Goal: Task Accomplishment & Management: Manage account settings

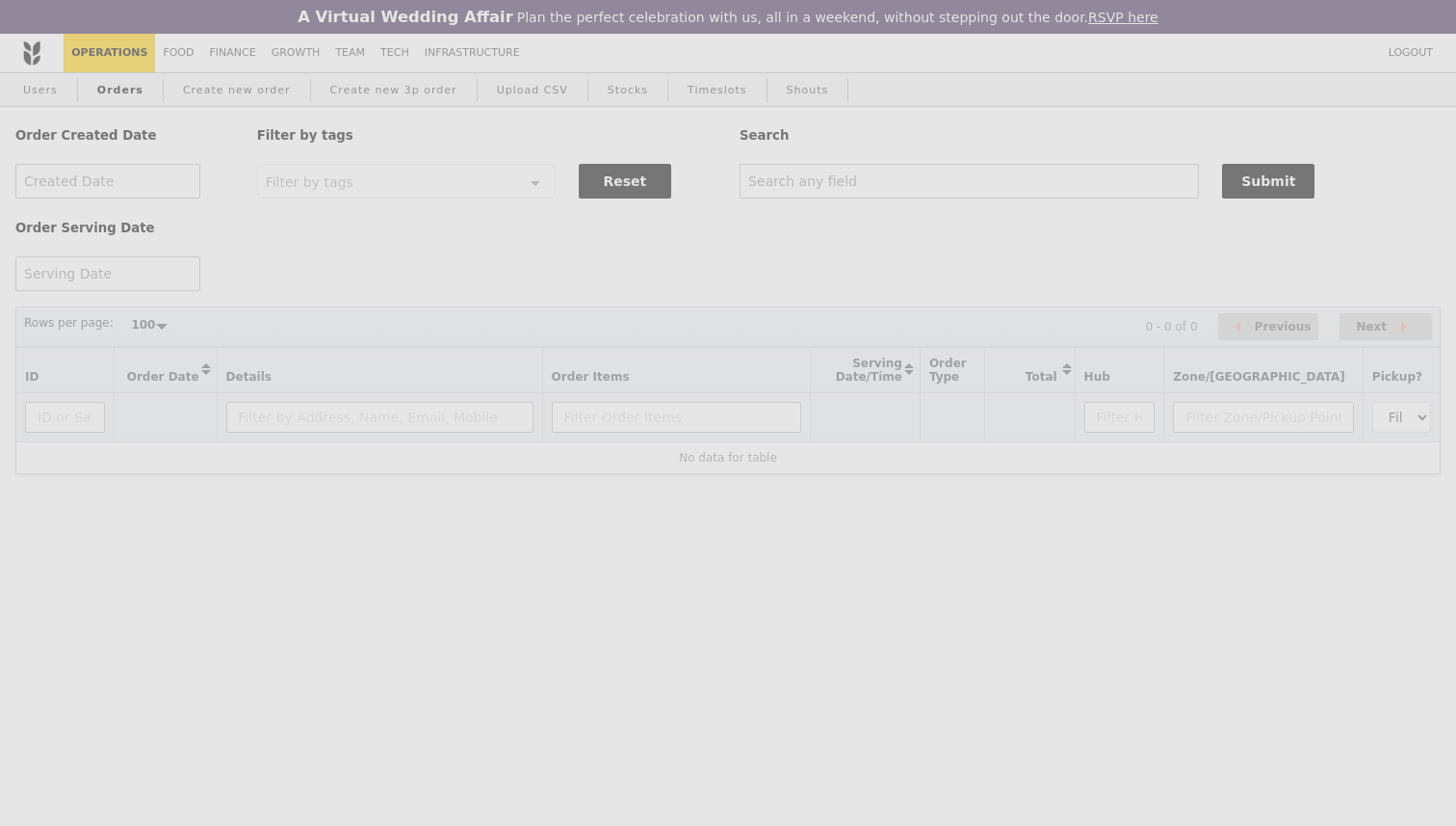
select select "100"
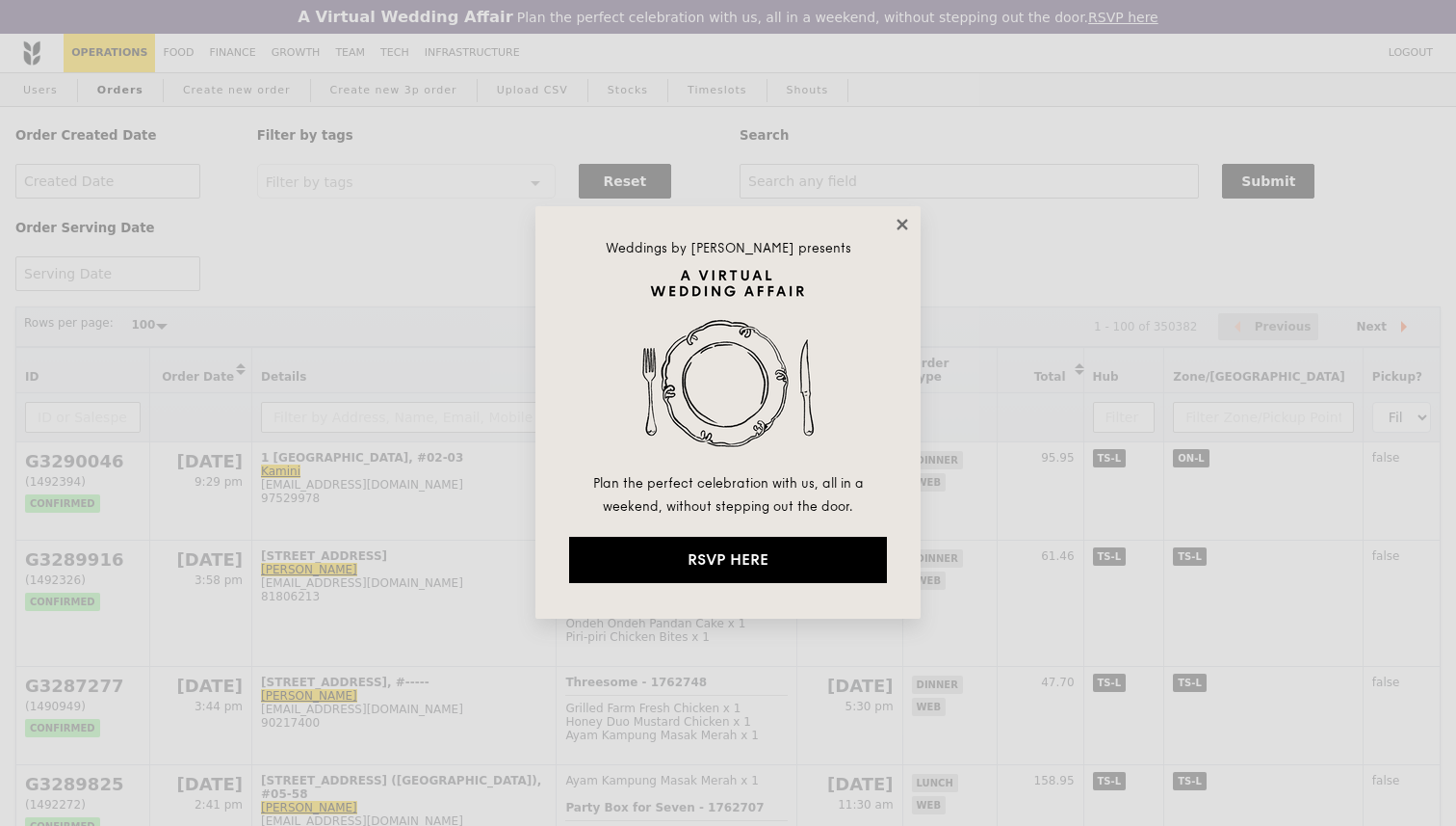
click at [902, 226] on icon at bounding box center [901, 224] width 11 height 11
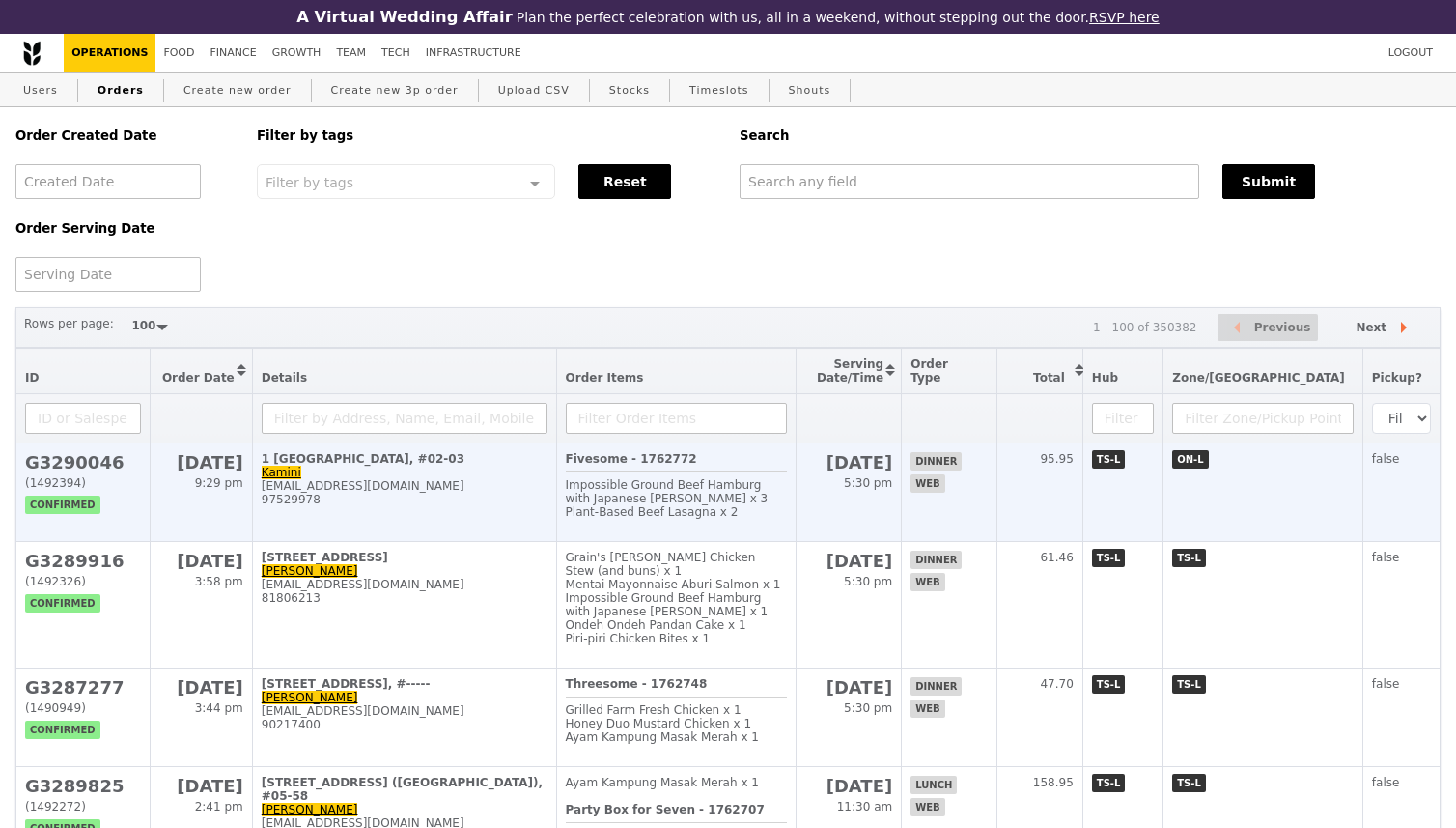
click at [504, 492] on div "[EMAIL_ADDRESS][DOMAIN_NAME]" at bounding box center [405, 485] width 285 height 14
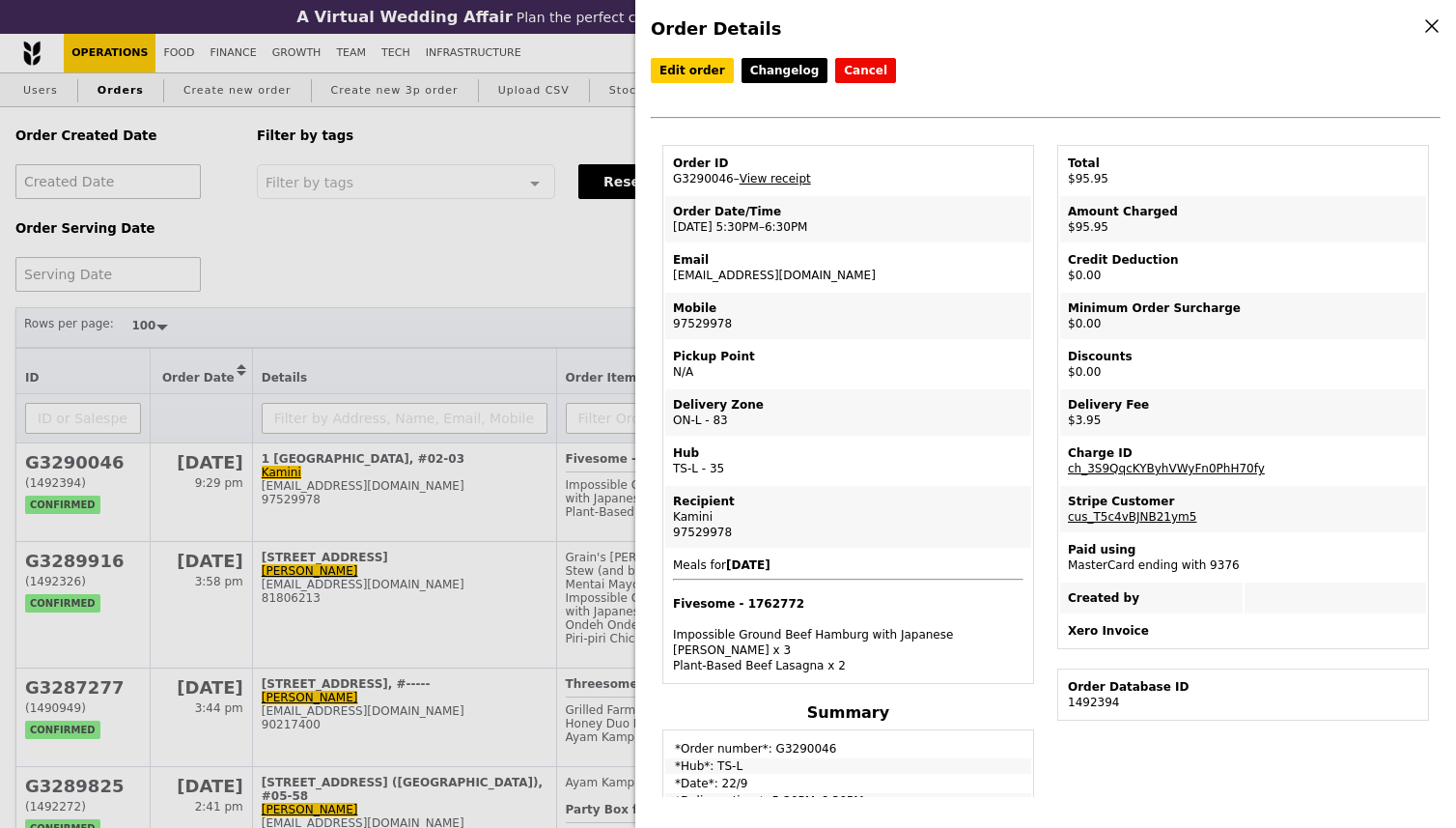
click at [1424, 30] on icon at bounding box center [1432, 27] width 18 height 18
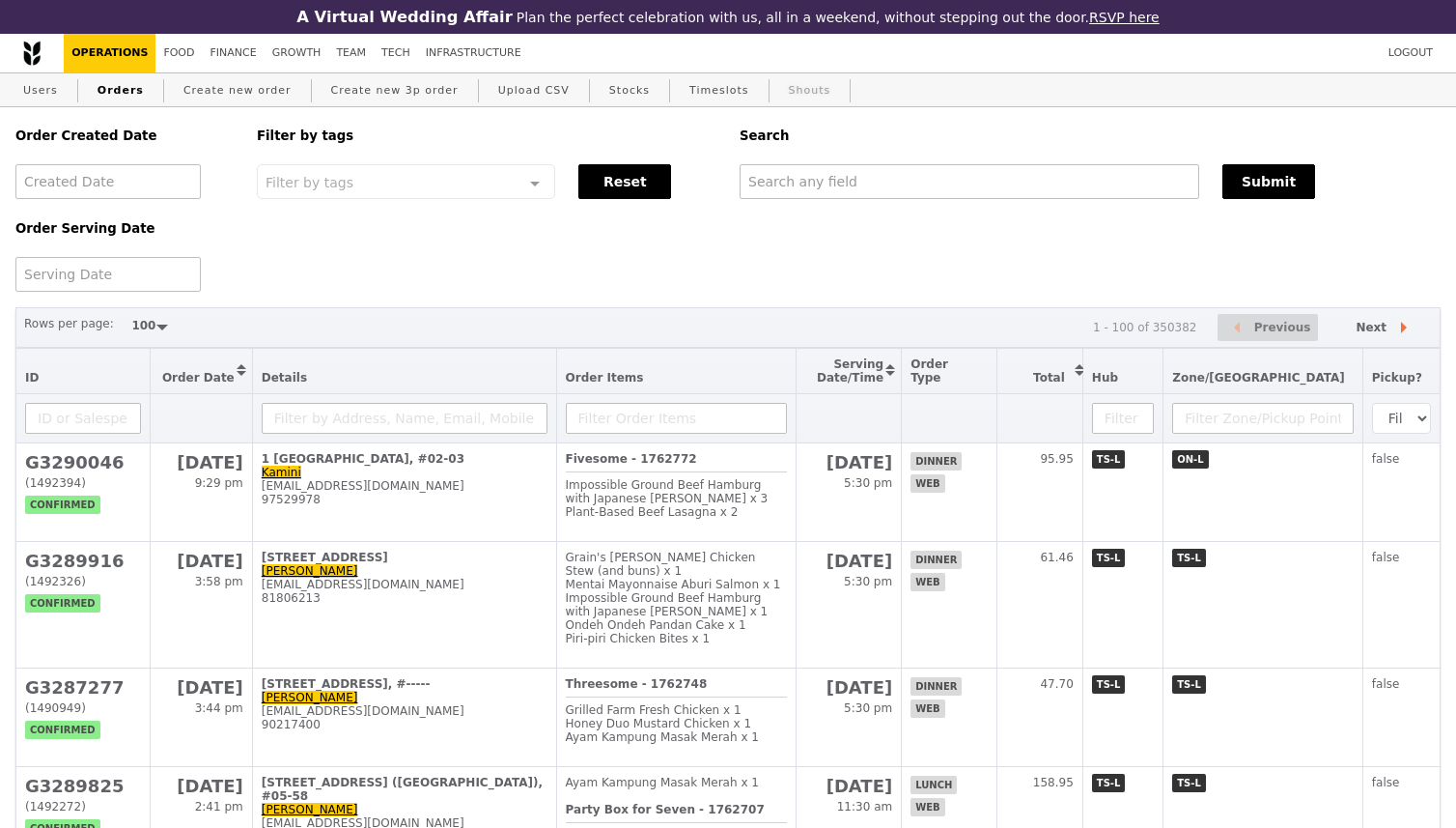
click at [796, 93] on link "Shouts" at bounding box center [809, 91] width 58 height 34
